Goal: Task Accomplishment & Management: Complete application form

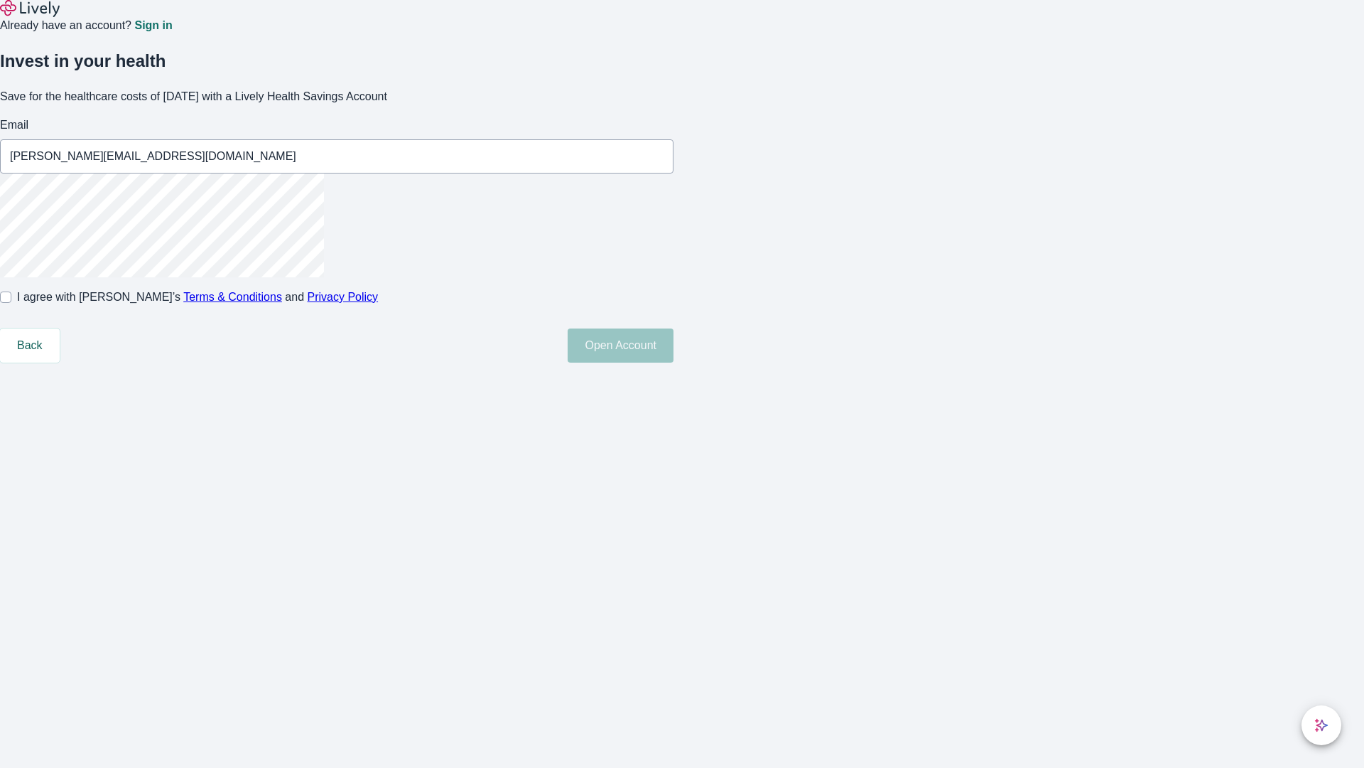
click at [11, 303] on input "I agree with Lively’s Terms & Conditions and Privacy Policy" at bounding box center [5, 296] width 11 height 11
checkbox input "true"
click at [674, 362] on button "Open Account" at bounding box center [621, 345] width 106 height 34
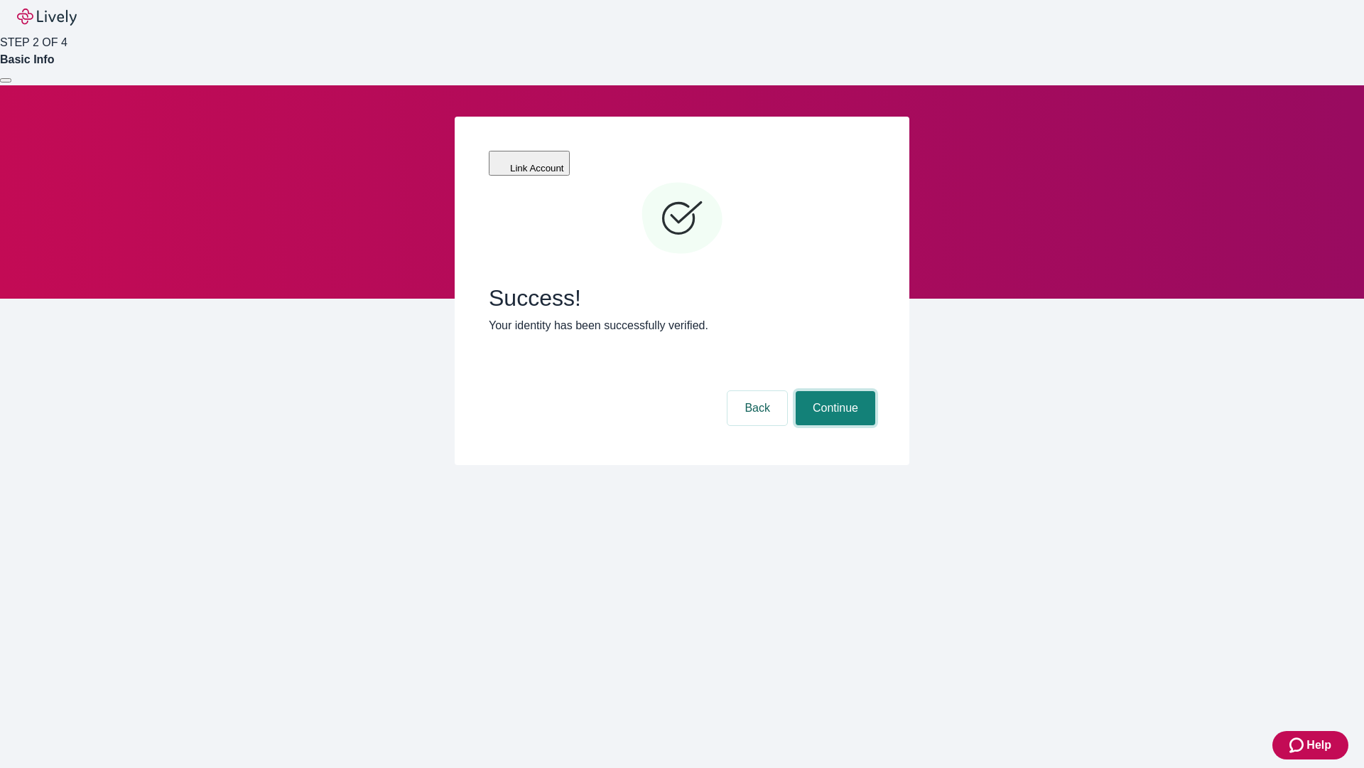
click at [834, 391] on button "Continue" at bounding box center [836, 408] width 80 height 34
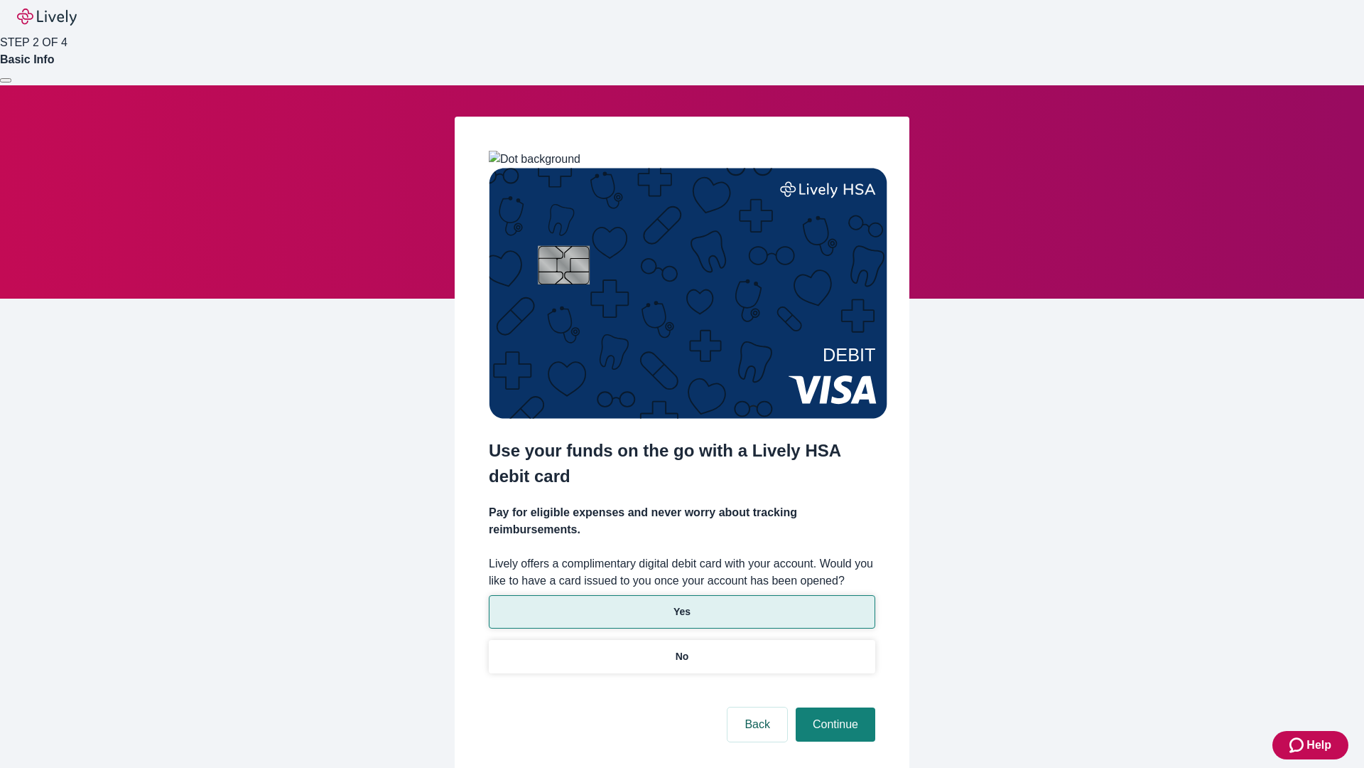
click at [682, 604] on p "Yes" at bounding box center [682, 611] width 17 height 15
click at [834, 707] on button "Continue" at bounding box center [836, 724] width 80 height 34
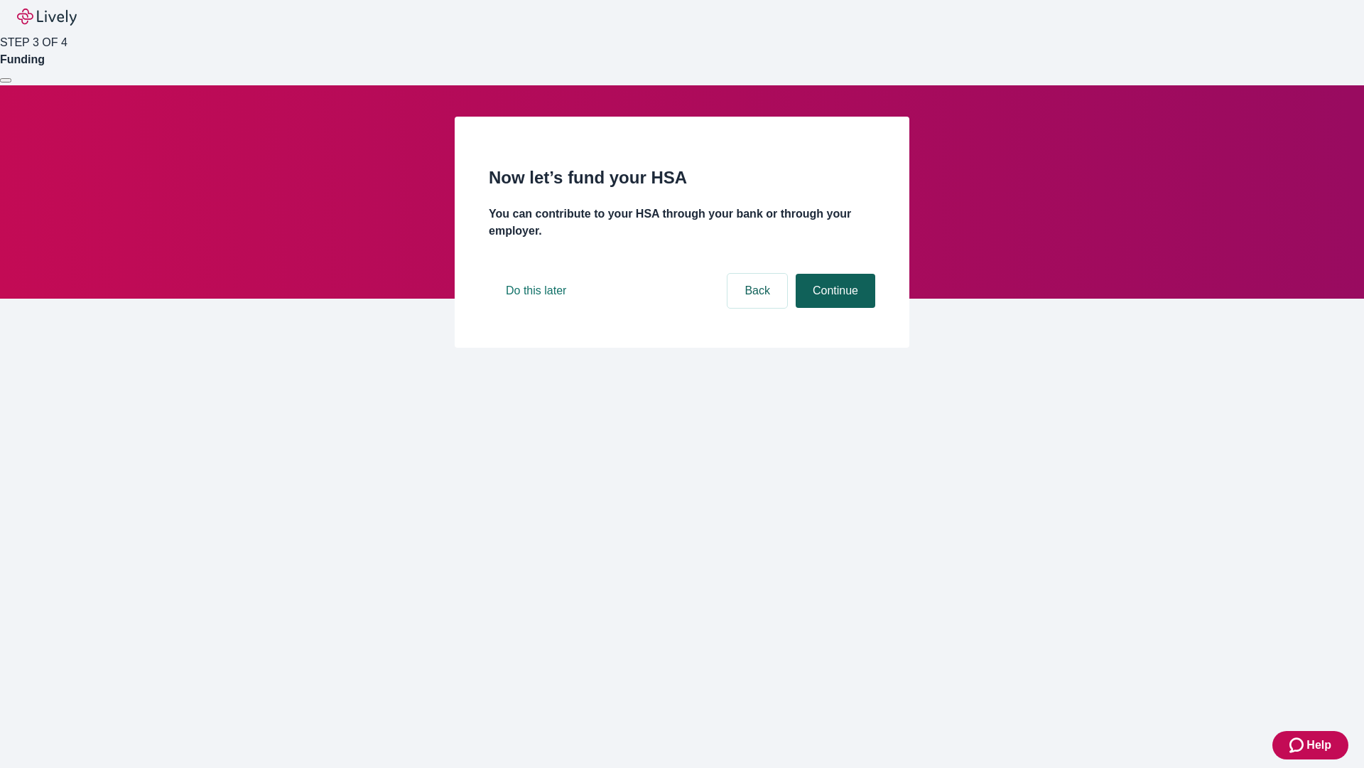
click at [834, 308] on button "Continue" at bounding box center [836, 291] width 80 height 34
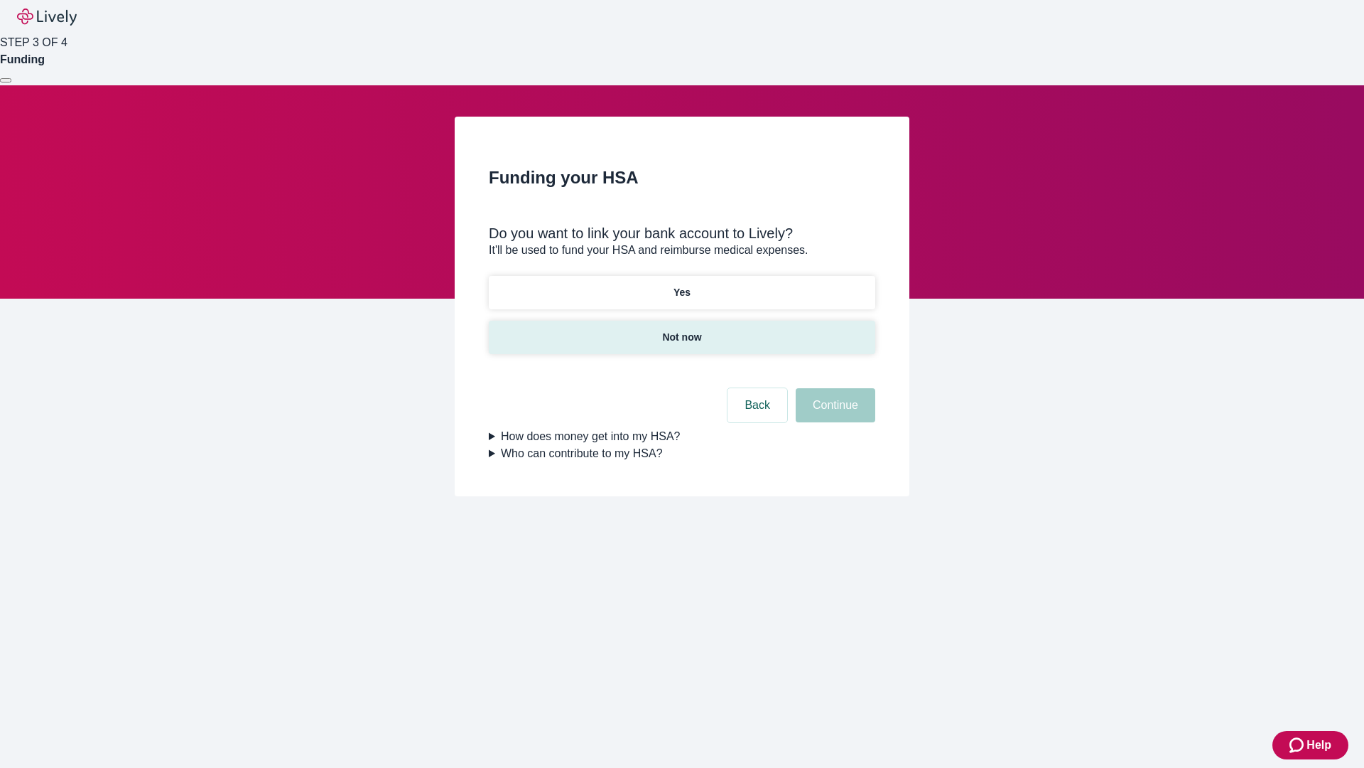
click at [682, 330] on p "Not now" at bounding box center [681, 337] width 39 height 15
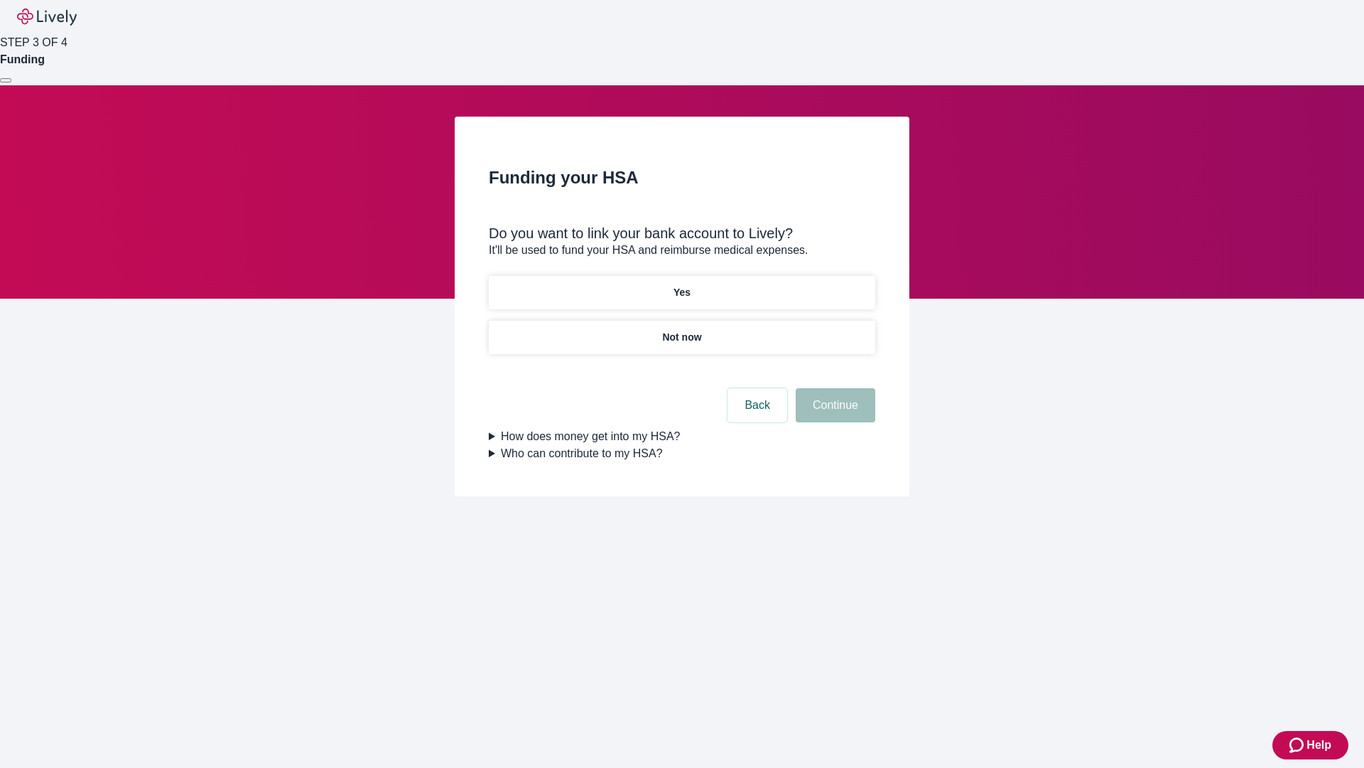
click at [834, 414] on button "Continue" at bounding box center [836, 405] width 80 height 34
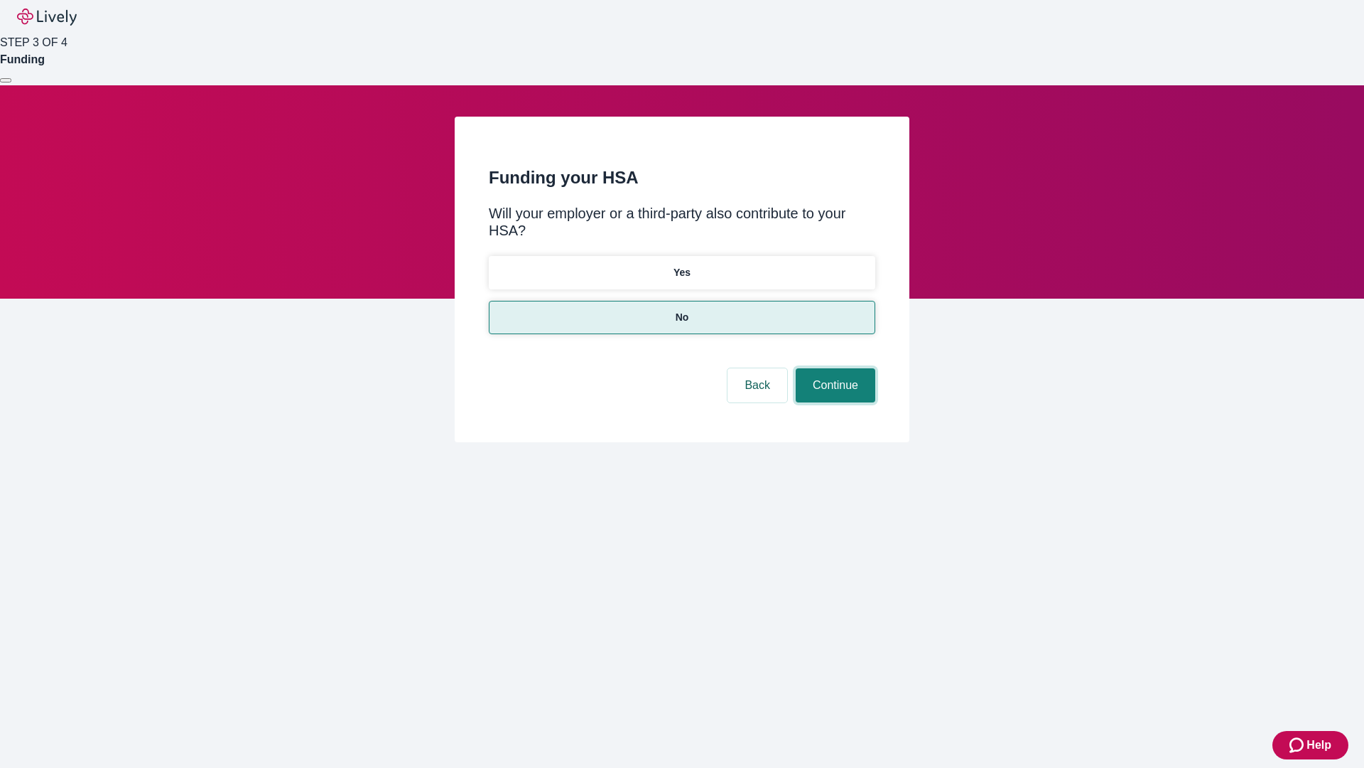
click at [834, 368] on button "Continue" at bounding box center [836, 385] width 80 height 34
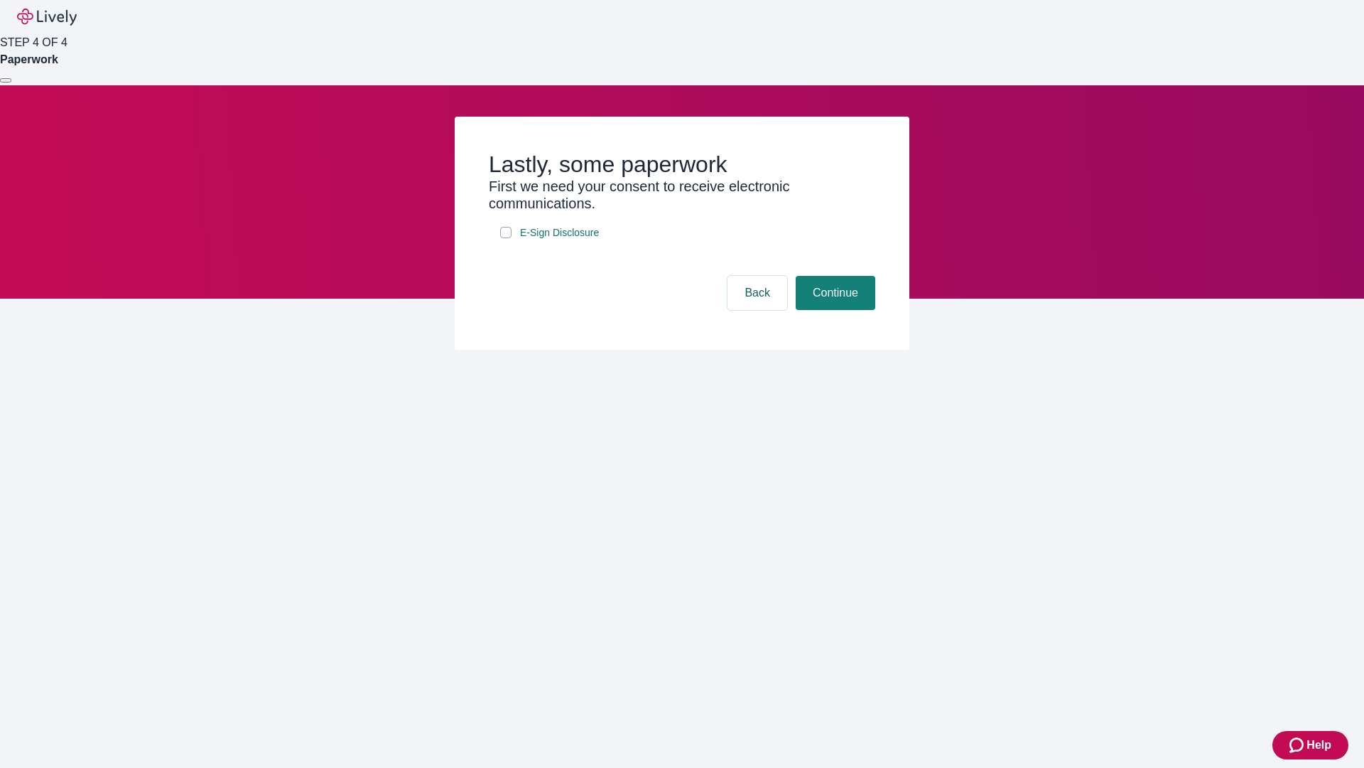
click at [506, 238] on input "E-Sign Disclosure" at bounding box center [505, 232] width 11 height 11
checkbox input "true"
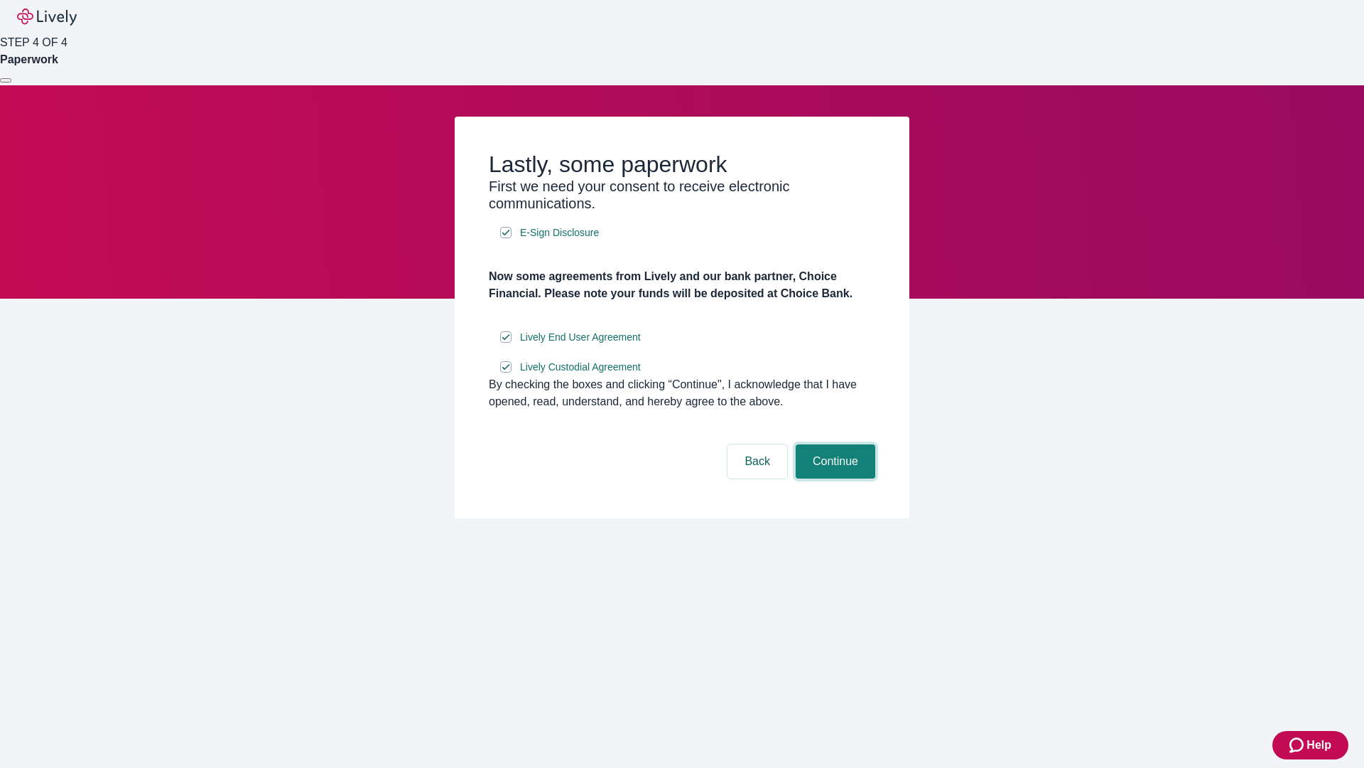
click at [834, 478] on button "Continue" at bounding box center [836, 461] width 80 height 34
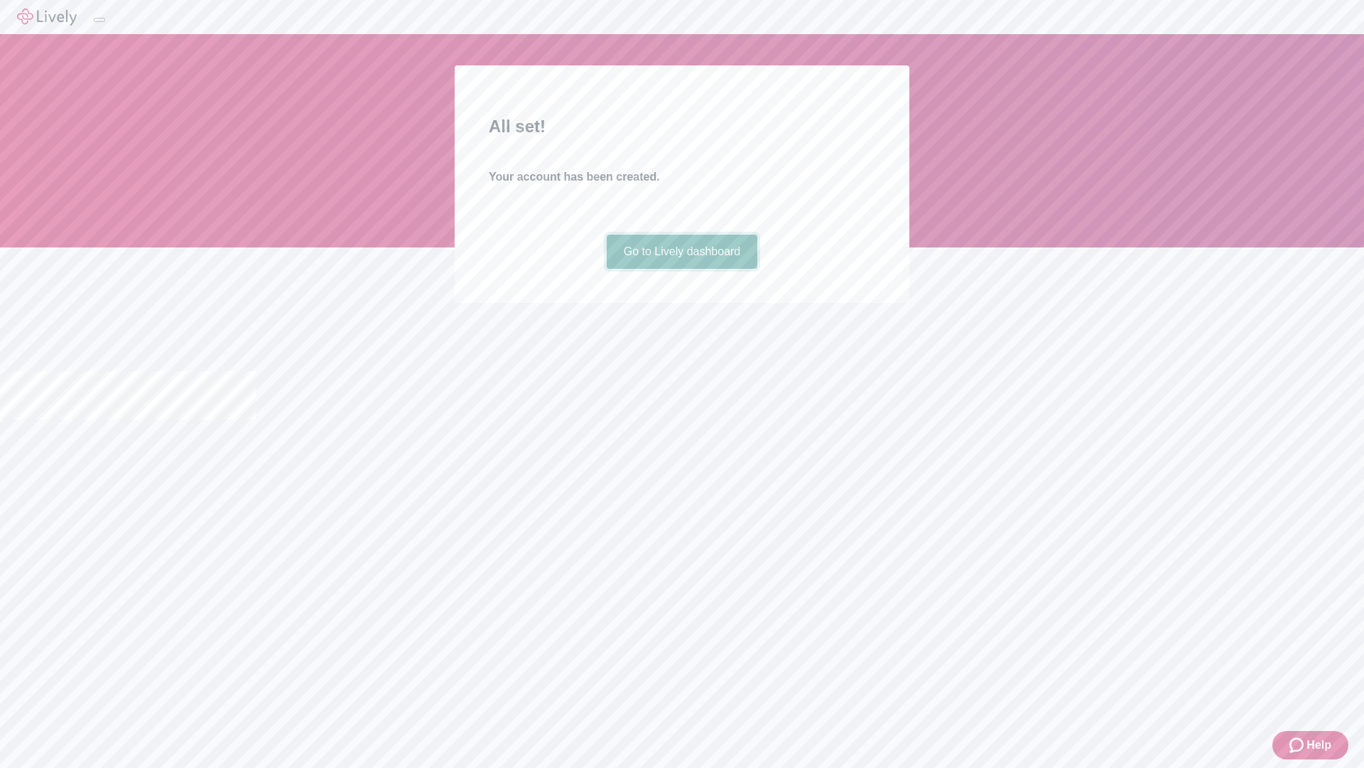
click at [682, 269] on link "Go to Lively dashboard" at bounding box center [682, 252] width 151 height 34
